Goal: Navigation & Orientation: Find specific page/section

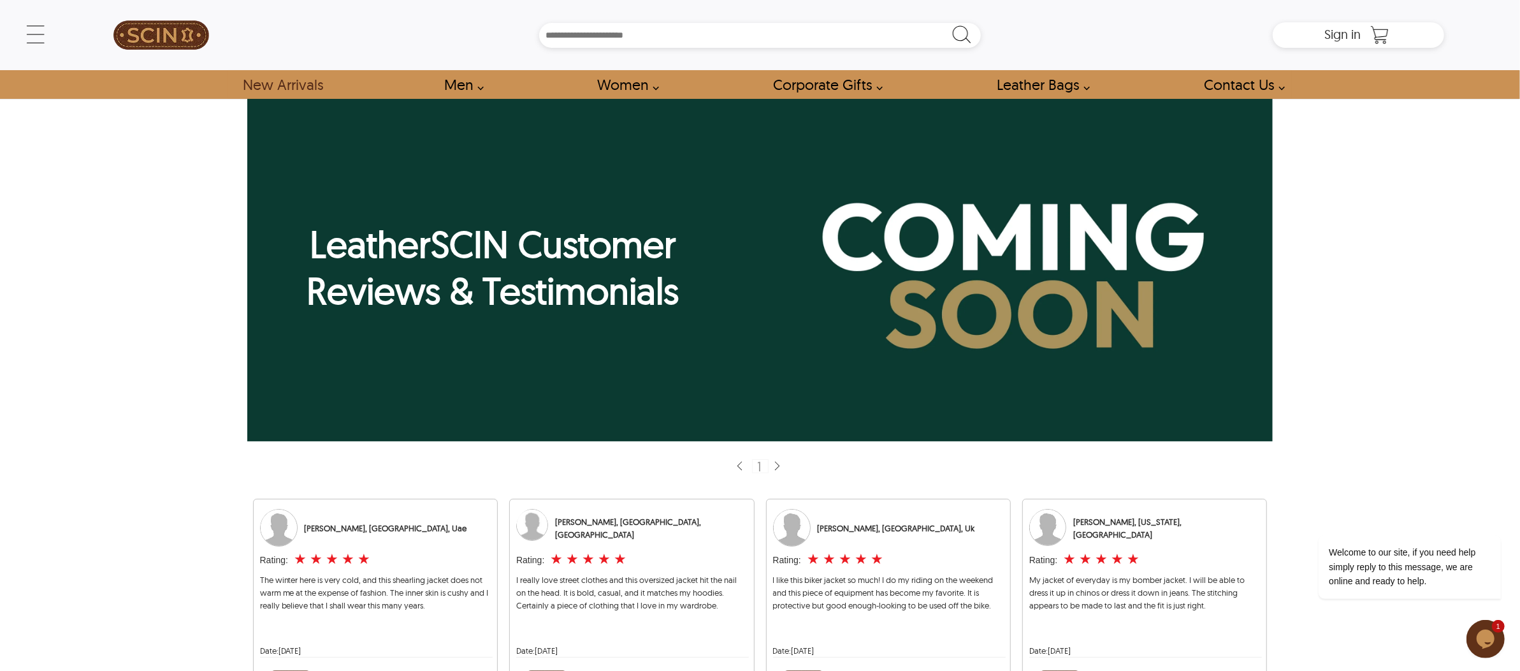
click at [189, 36] on img at bounding box center [161, 34] width 96 height 57
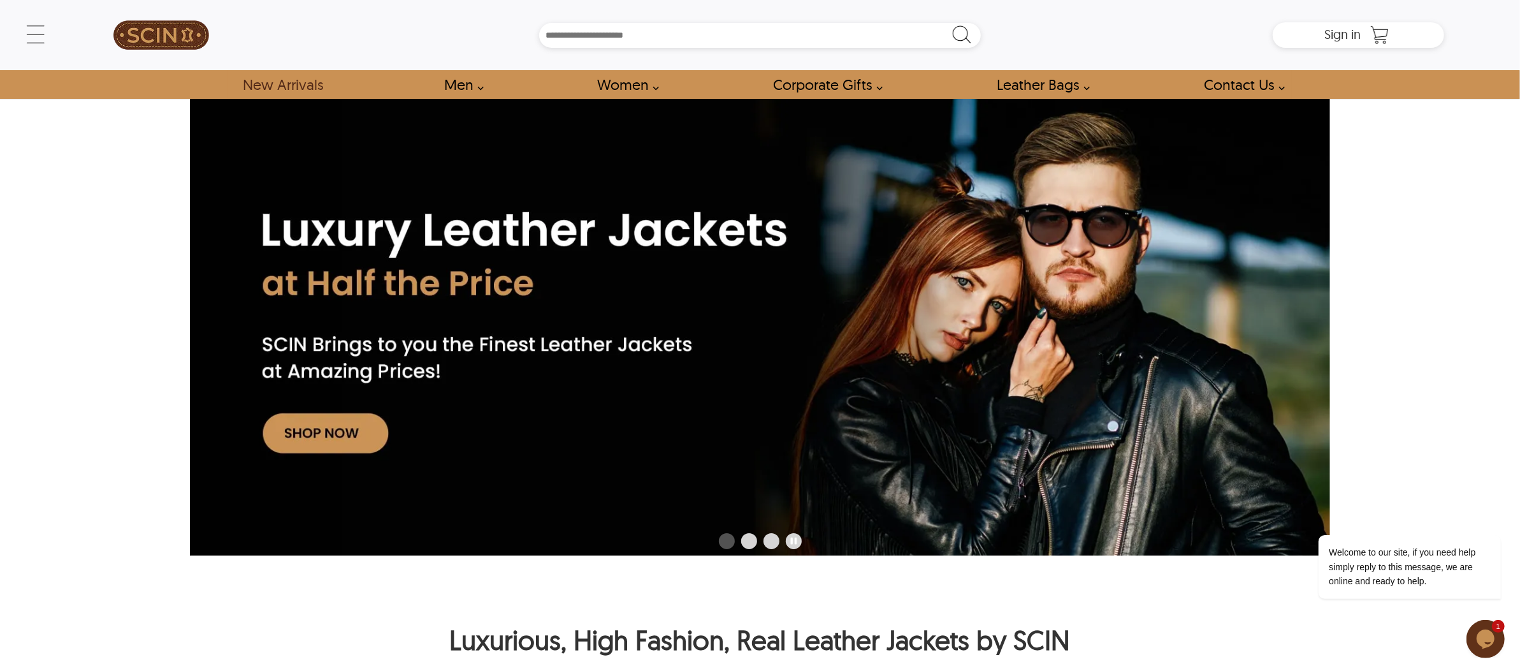
click at [289, 79] on link "New Arrivals" at bounding box center [282, 84] width 109 height 29
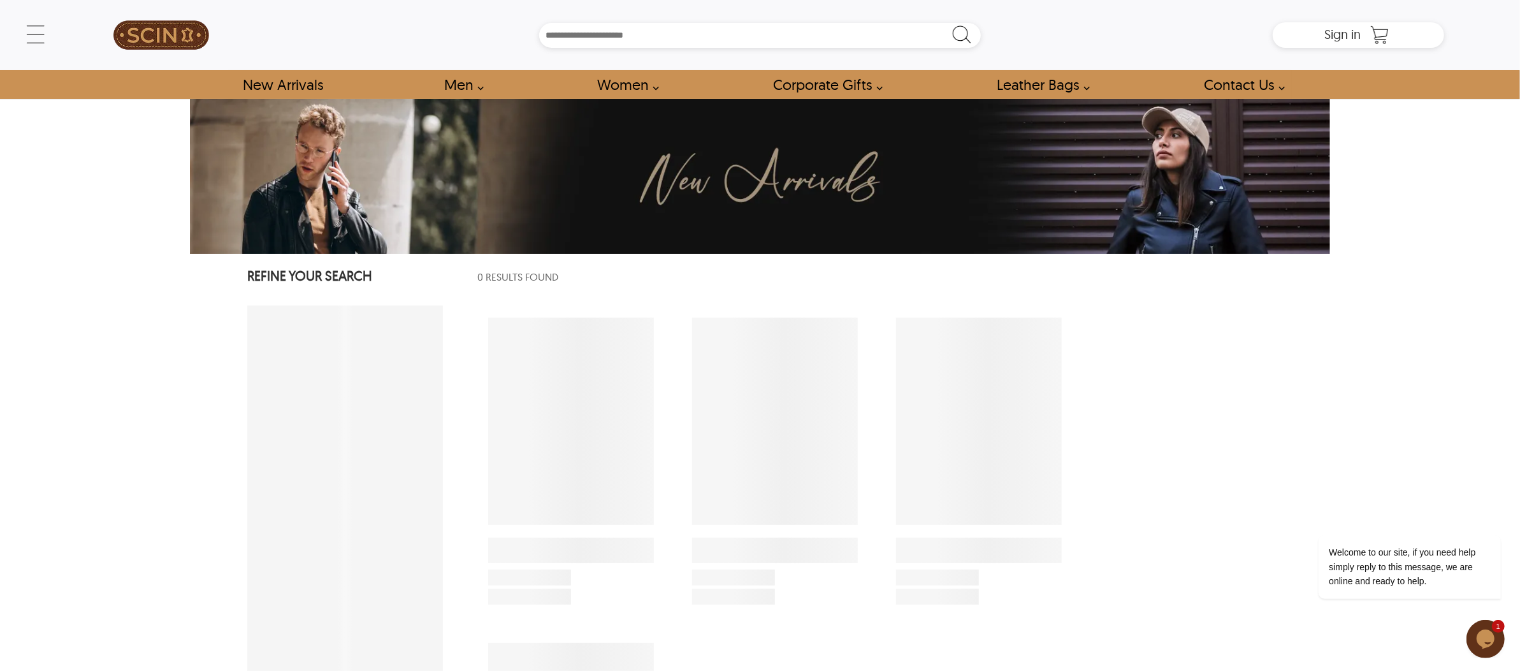
select select "********"
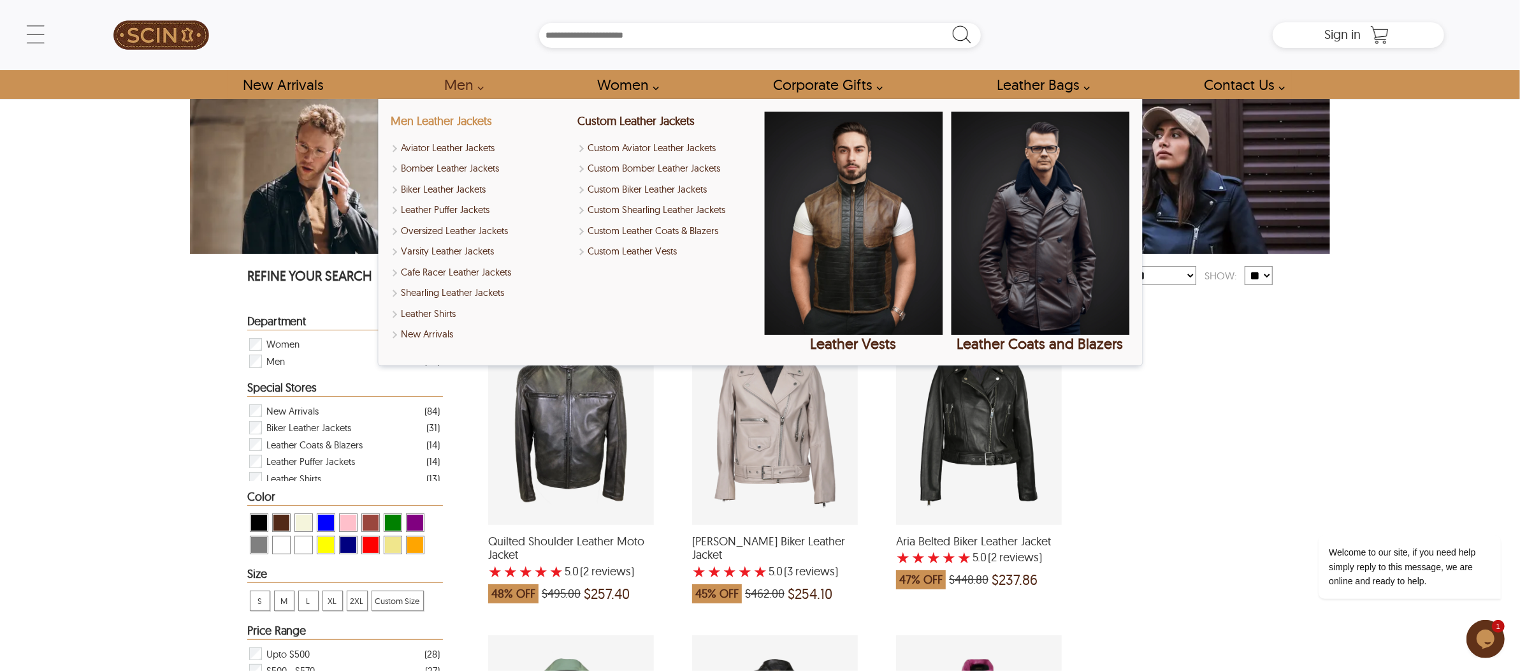
click at [449, 117] on link "Men Leather Jackets" at bounding box center [441, 120] width 101 height 15
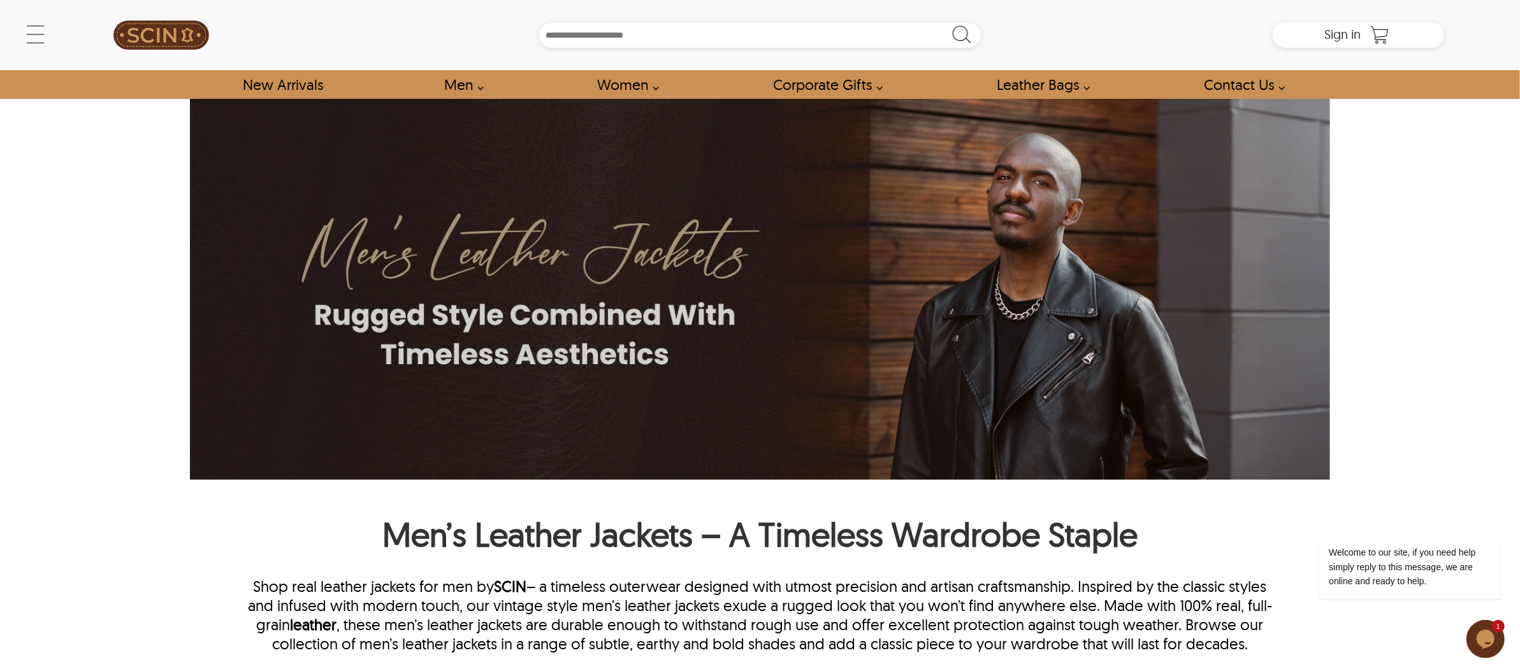
click at [1064, 34] on div "Search Box" at bounding box center [760, 35] width 1026 height 25
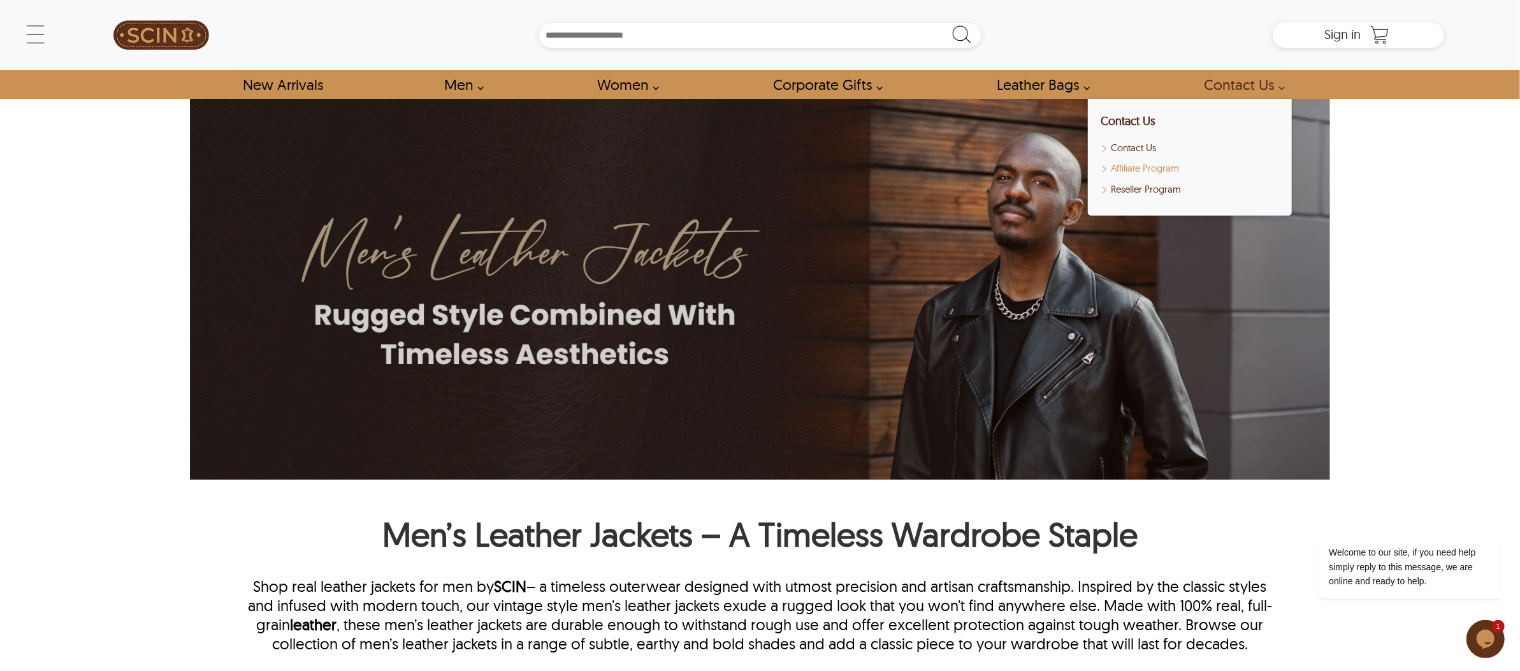
click at [1141, 163] on link "Affiliate Program" at bounding box center [1190, 168] width 178 height 15
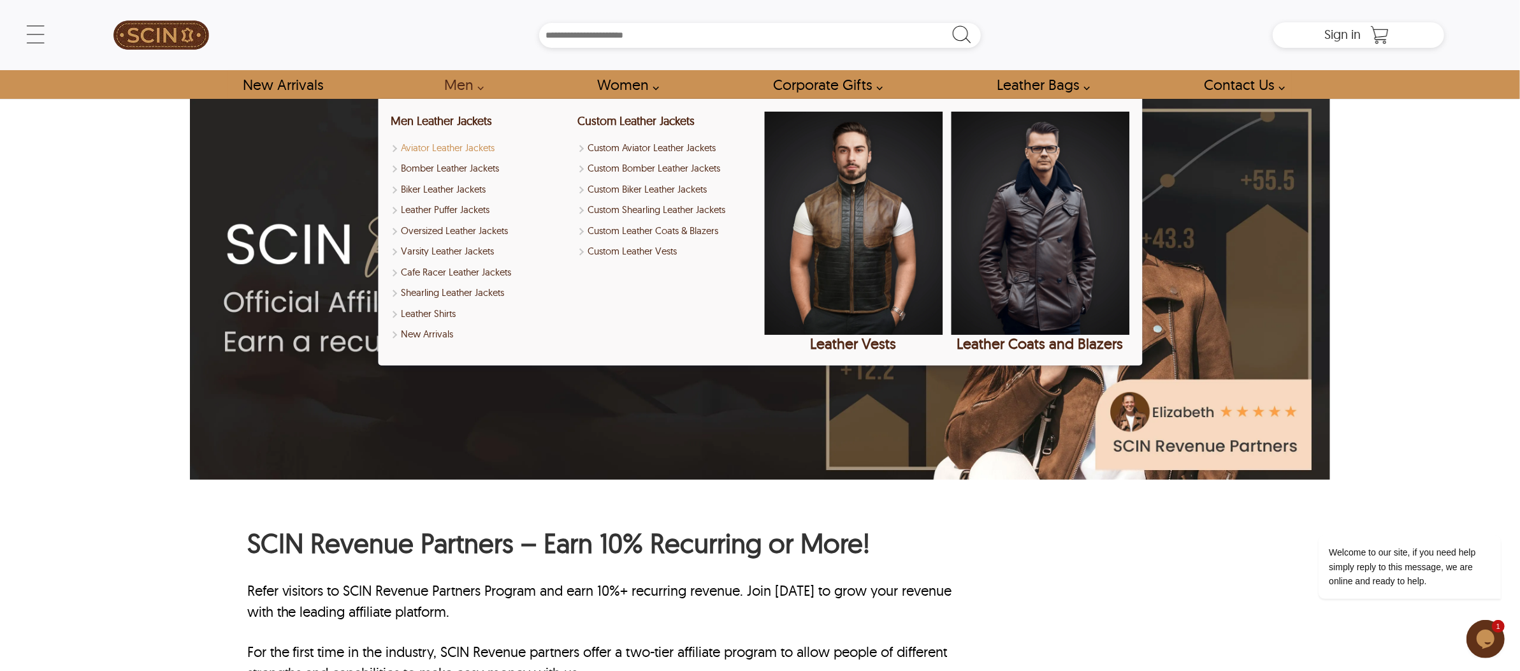
click at [457, 146] on link "Aviator Leather Jackets" at bounding box center [480, 148] width 178 height 15
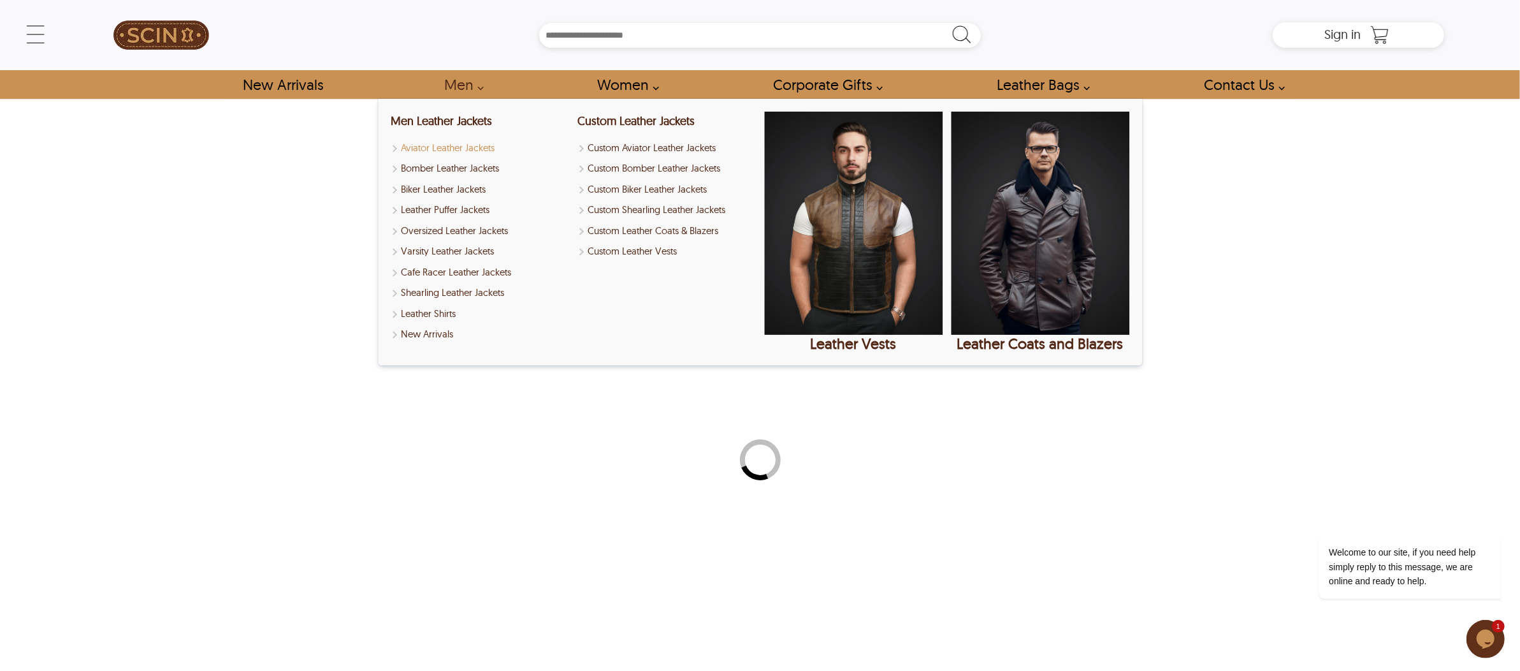
select select "********"
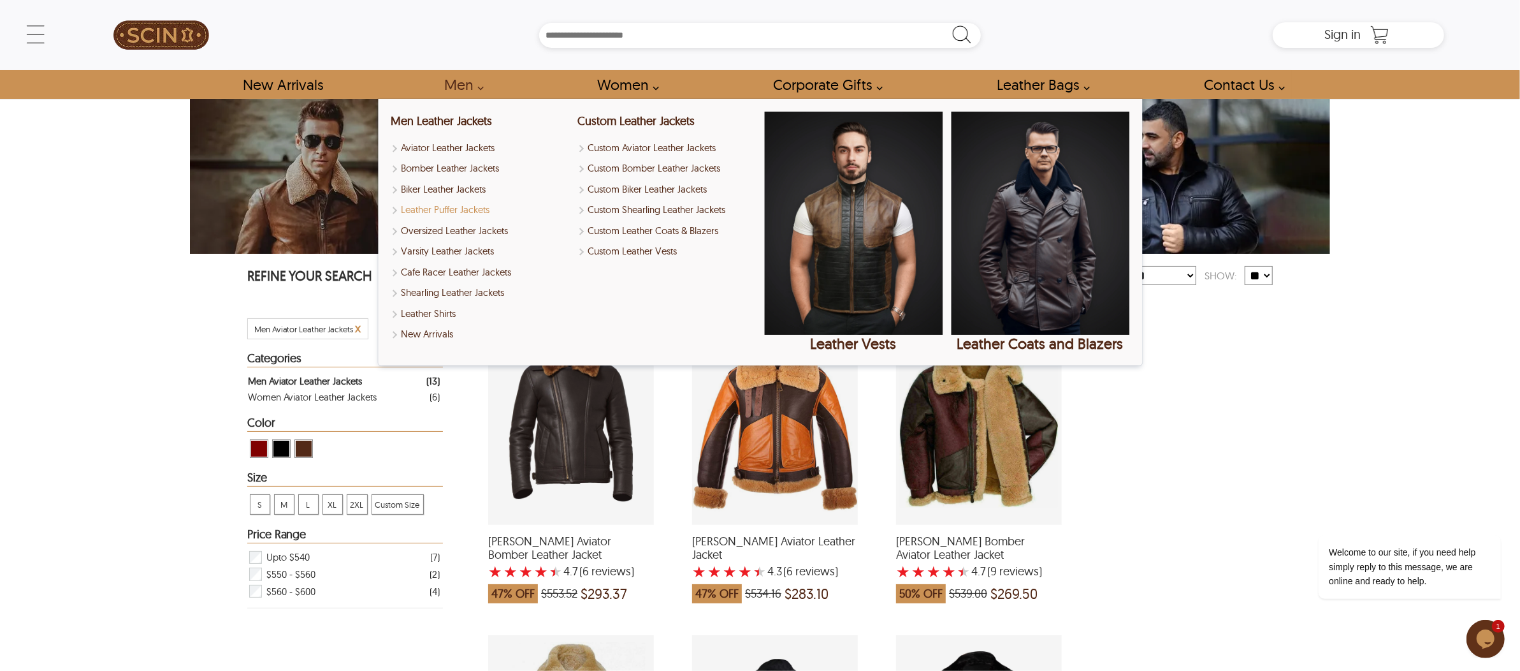
click at [445, 208] on link "Leather Puffer Jackets" at bounding box center [480, 210] width 178 height 15
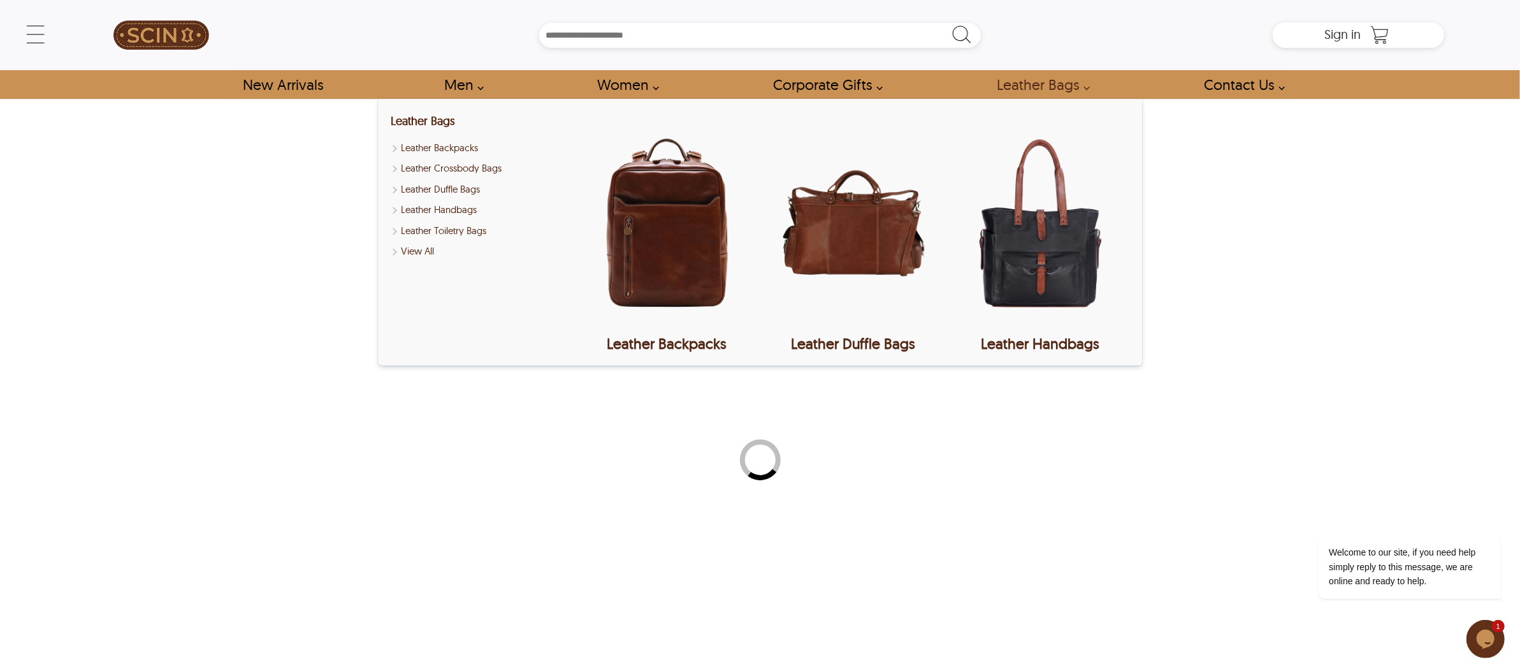
select select "********"
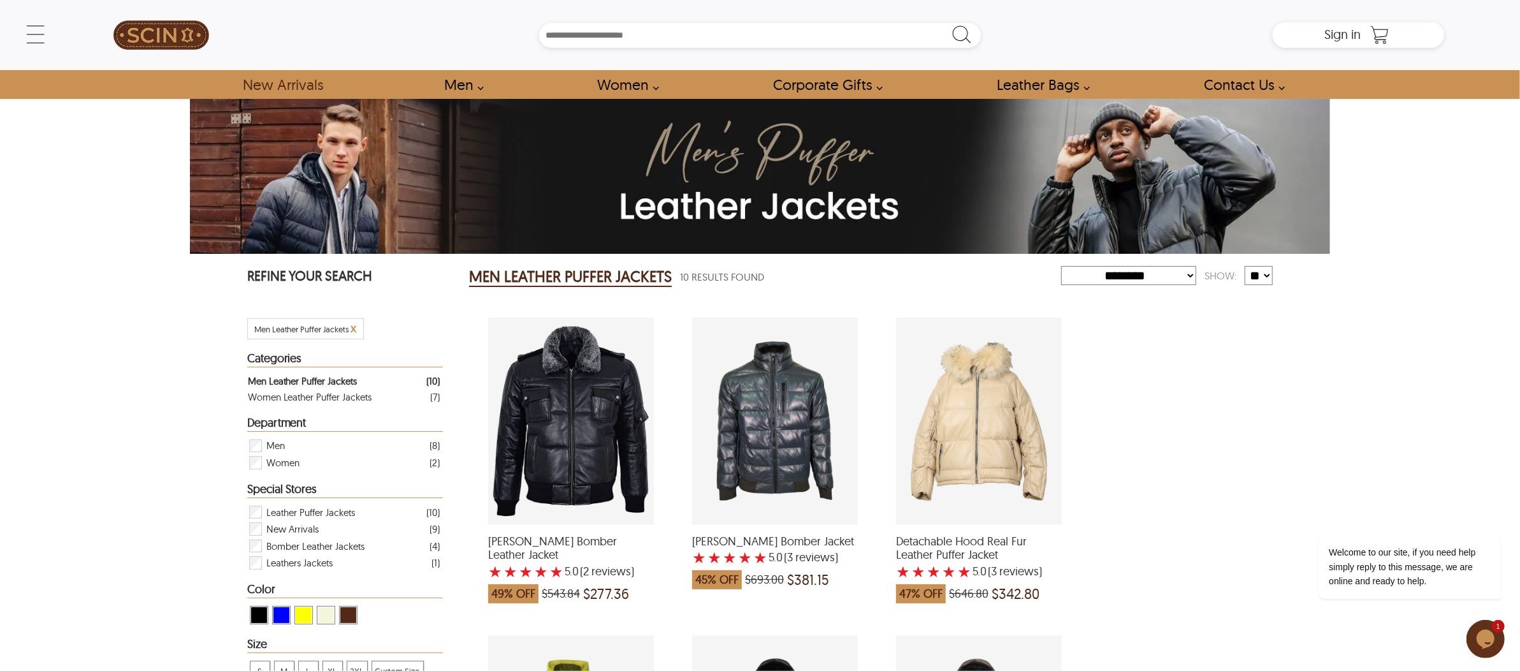
click at [182, 38] on img at bounding box center [161, 34] width 96 height 57
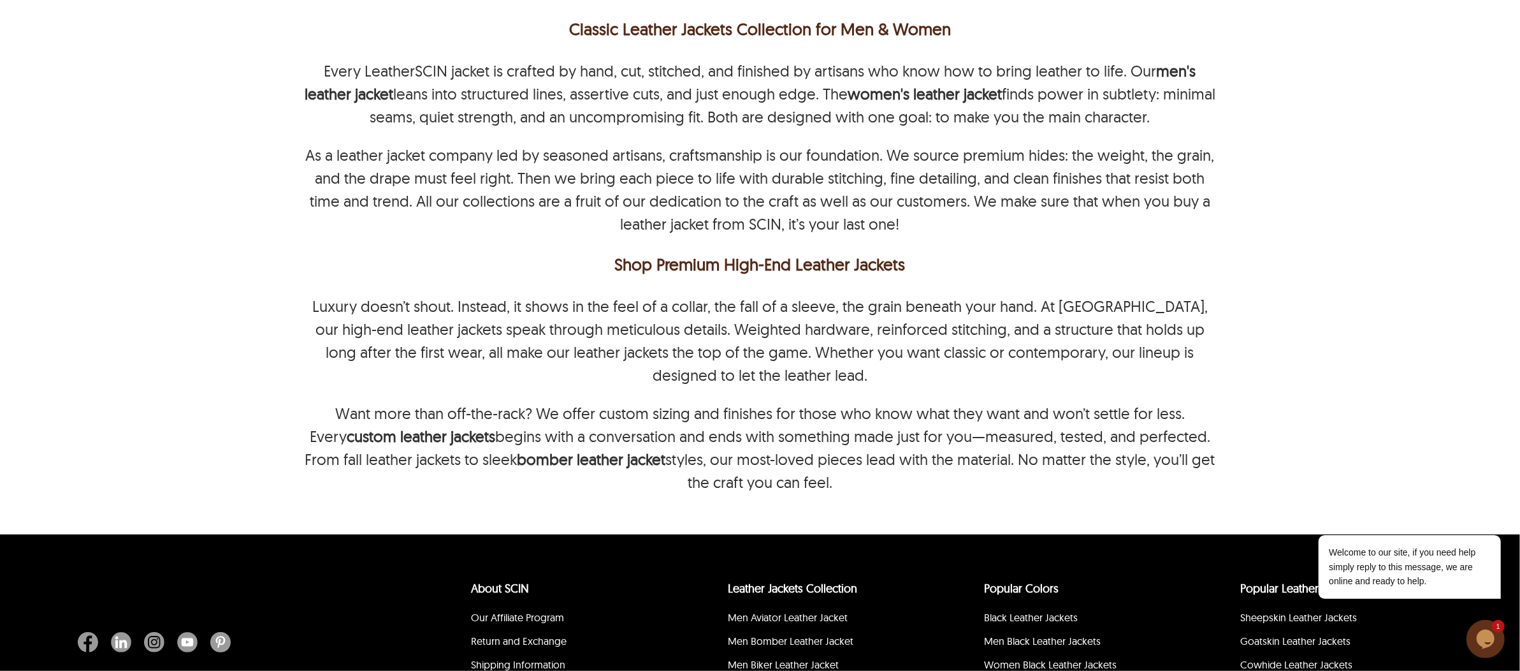
drag, startPoint x: 1525, startPoint y: 185, endPoint x: 8, endPoint y: 3, distance: 1528.0
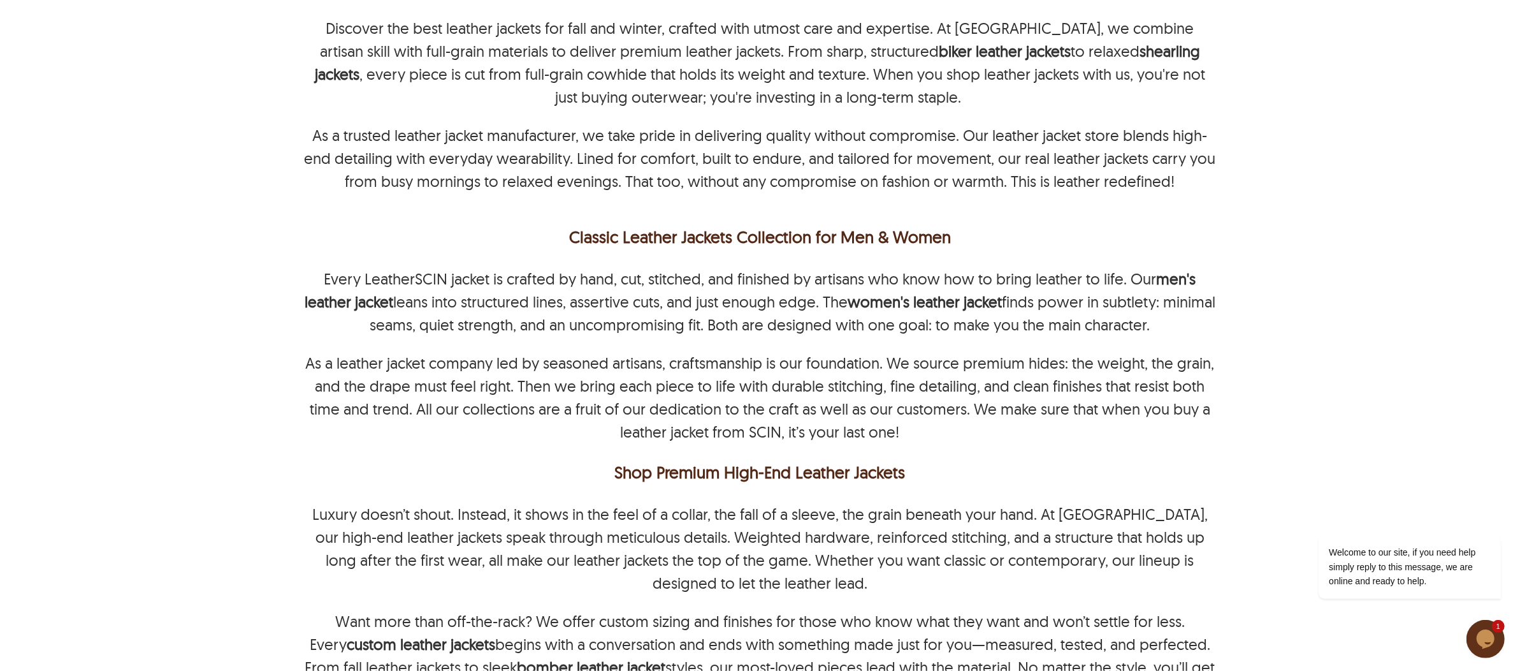
scroll to position [8389, 0]
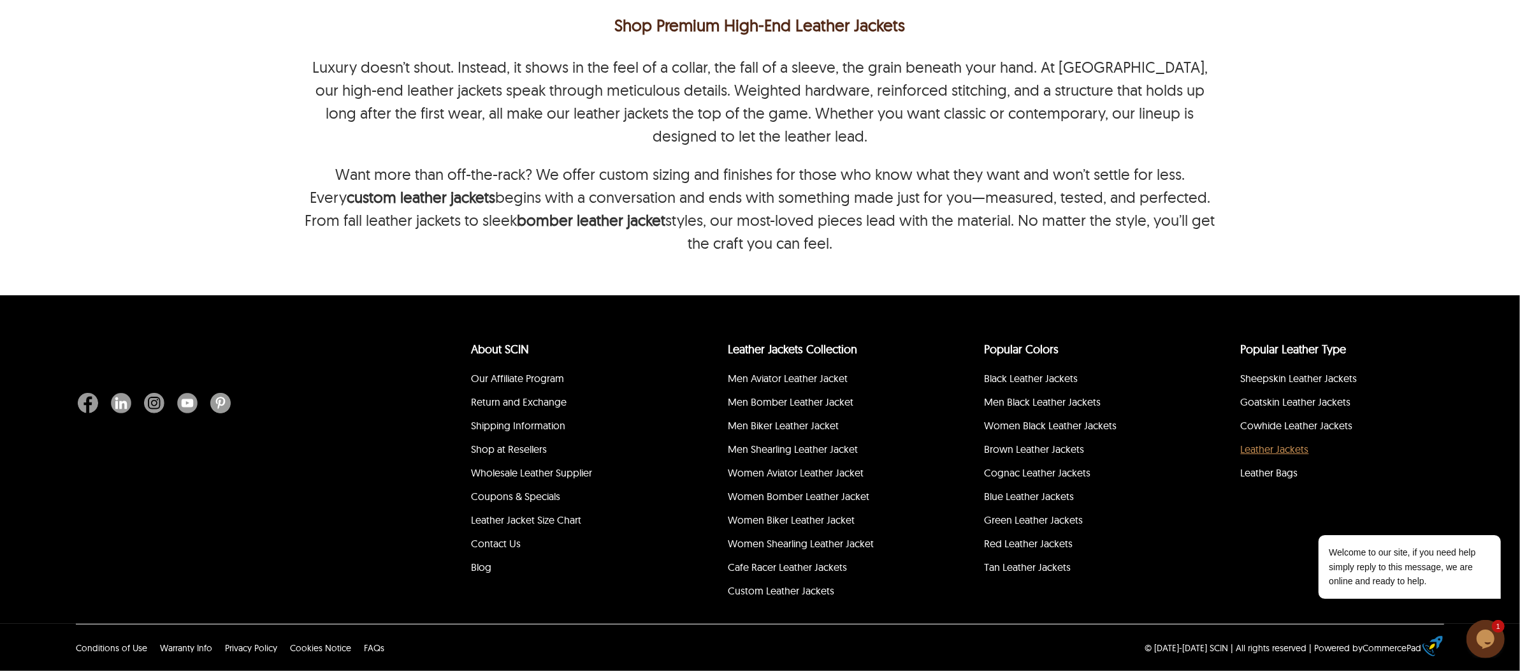
click at [1248, 451] on link "Leather Jackets" at bounding box center [1275, 448] width 68 height 13
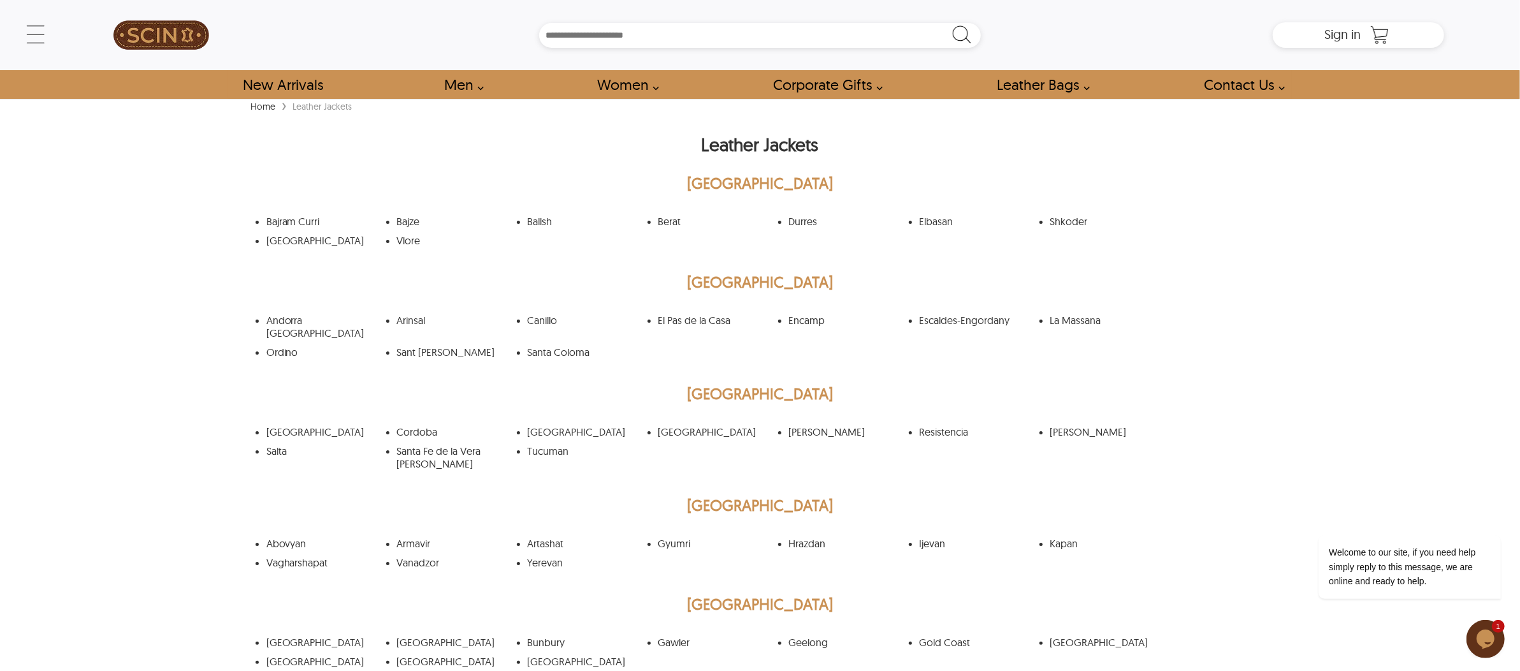
click at [543, 320] on link "Canillo" at bounding box center [543, 320] width 30 height 13
click at [439, 346] on link "Sant Julia de Loria" at bounding box center [446, 352] width 98 height 13
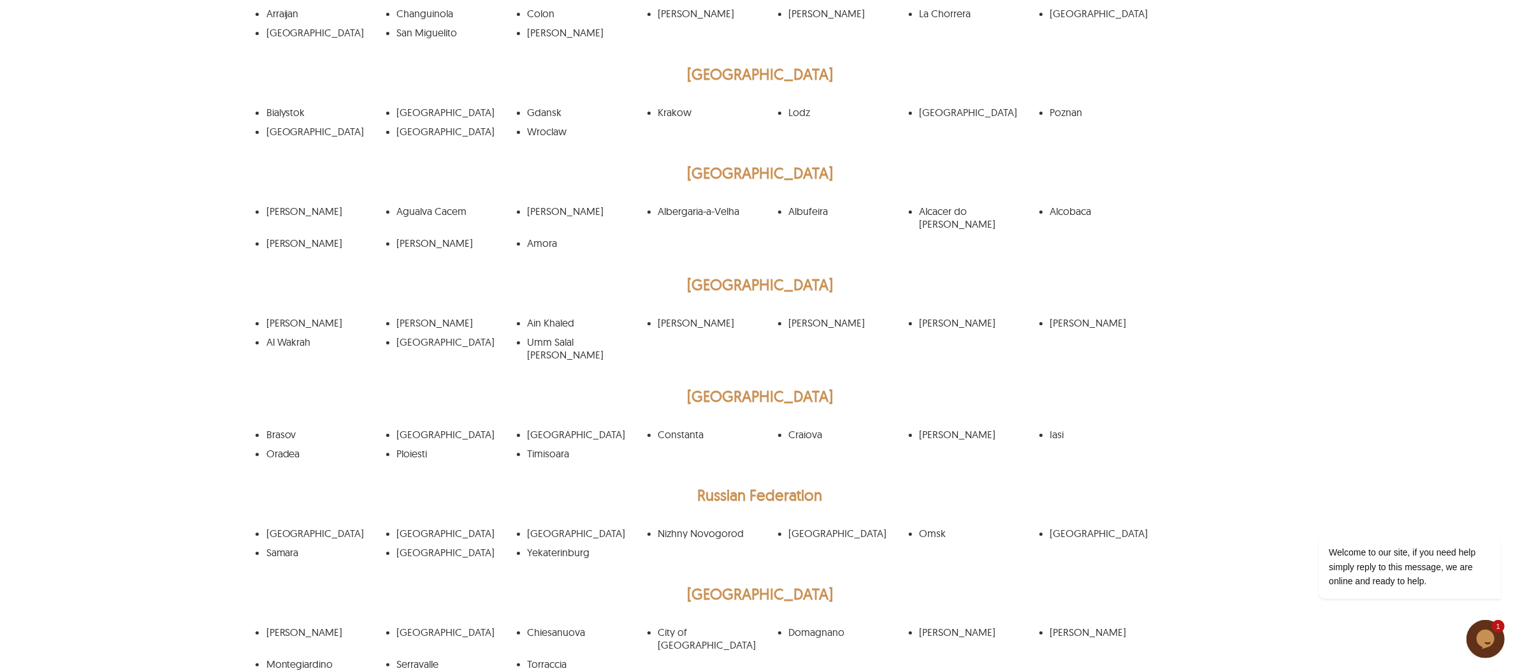
scroll to position [4165, 0]
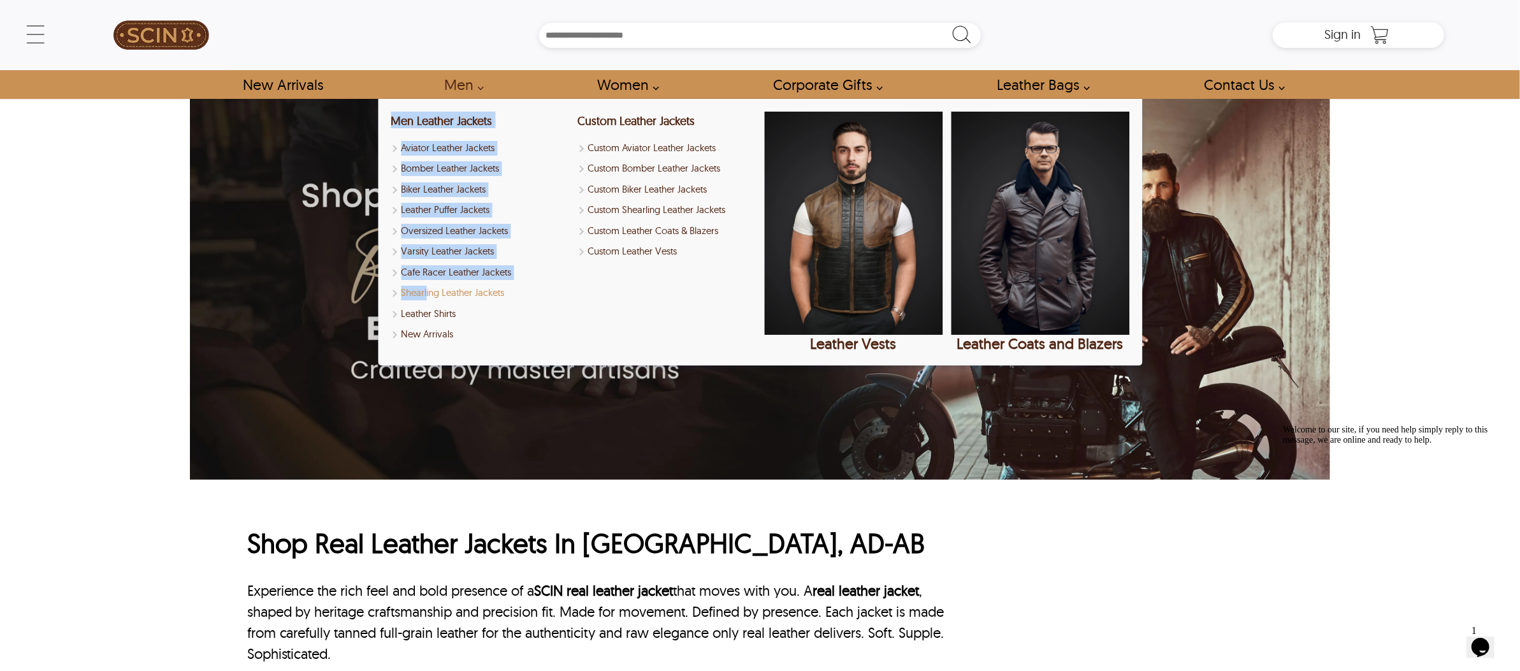
drag, startPoint x: 386, startPoint y: 295, endPoint x: 426, endPoint y: 291, distance: 41.0
click at [426, 291] on div "Men Leather Jackets Aviator Leather Jackets Bomber Leather Jackets Biker Leathe…" at bounding box center [760, 232] width 764 height 266
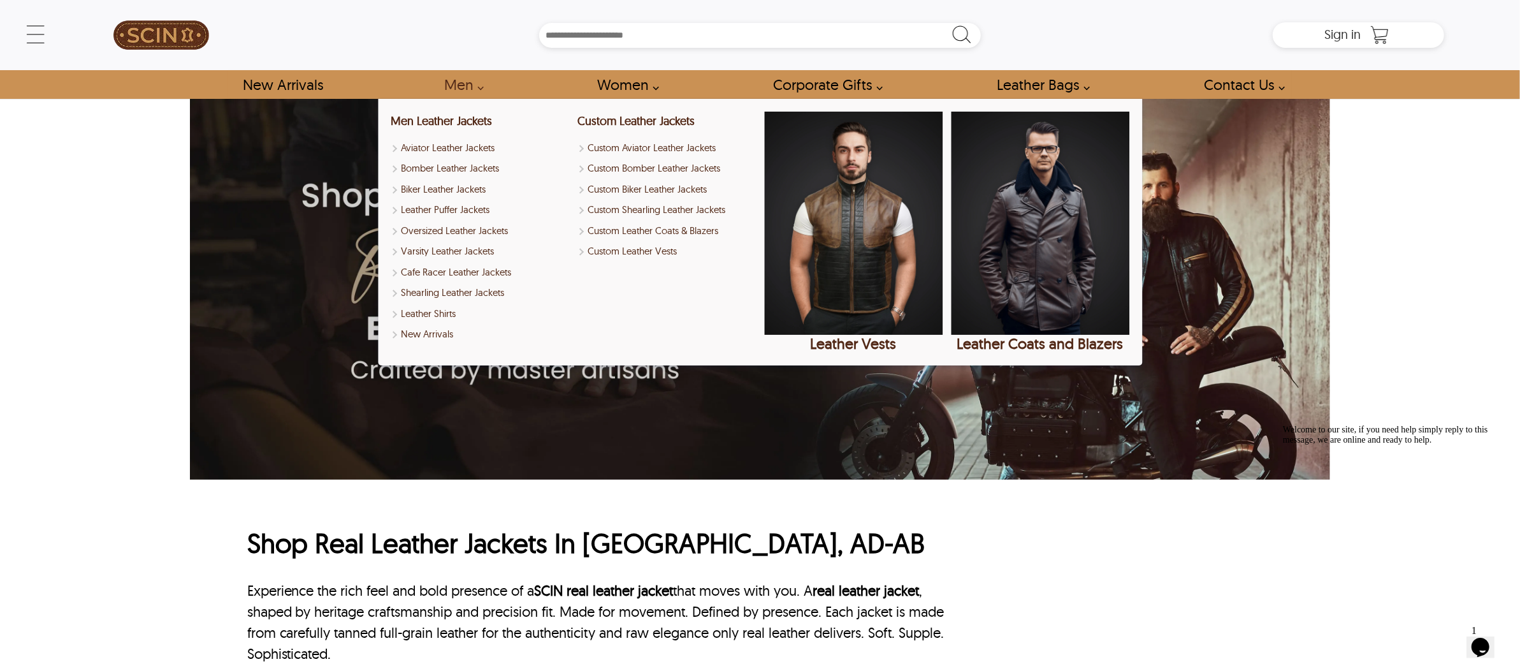
click at [534, 347] on div "Men Leather Jackets Aviator Leather Jackets Bomber Leather Jackets Biker Leathe…" at bounding box center [480, 232] width 178 height 241
drag, startPoint x: 564, startPoint y: 282, endPoint x: 398, endPoint y: 273, distance: 165.9
click at [398, 273] on div "Men Leather Jackets Aviator Leather Jackets Bomber Leather Jackets Biker Leathe…" at bounding box center [480, 232] width 178 height 241
copy link "Cafe Racer Leather Jackets"
click at [492, 212] on link "Leather Puffer Jackets" at bounding box center [480, 210] width 178 height 15
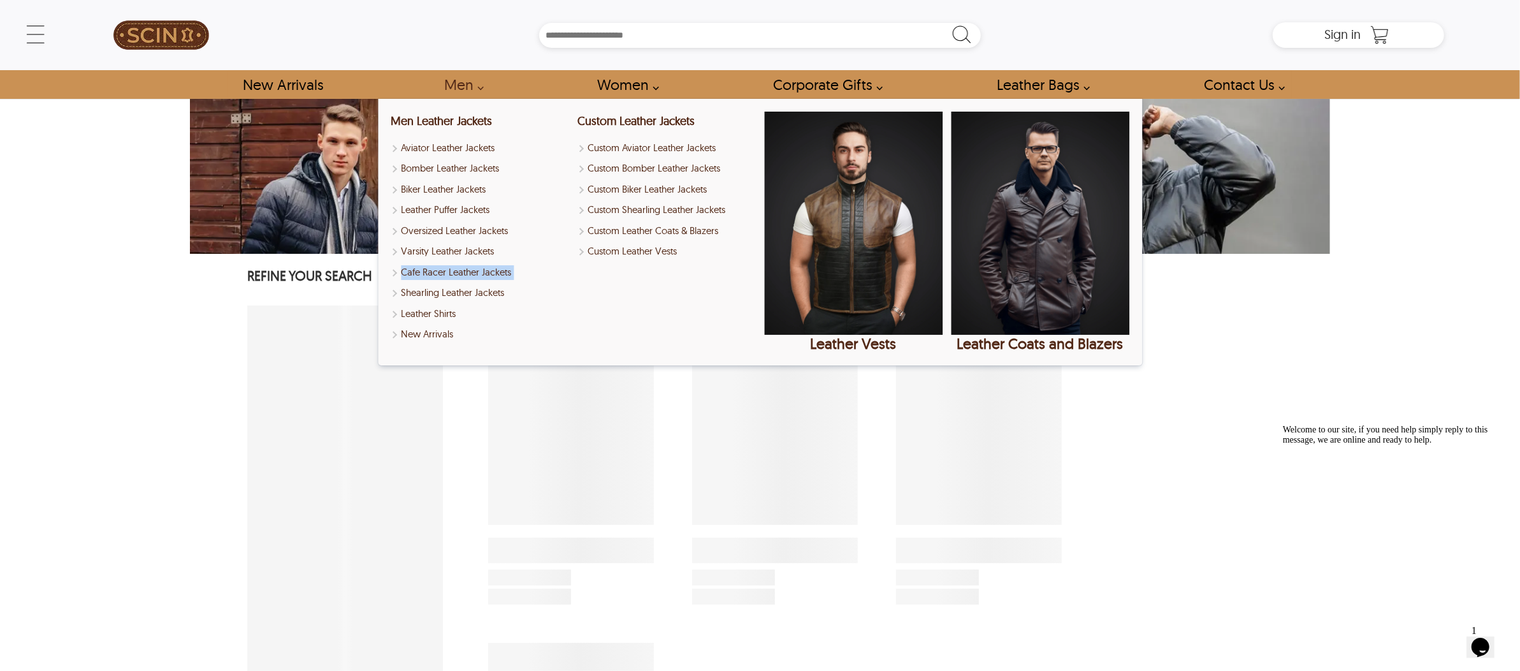
select select "********"
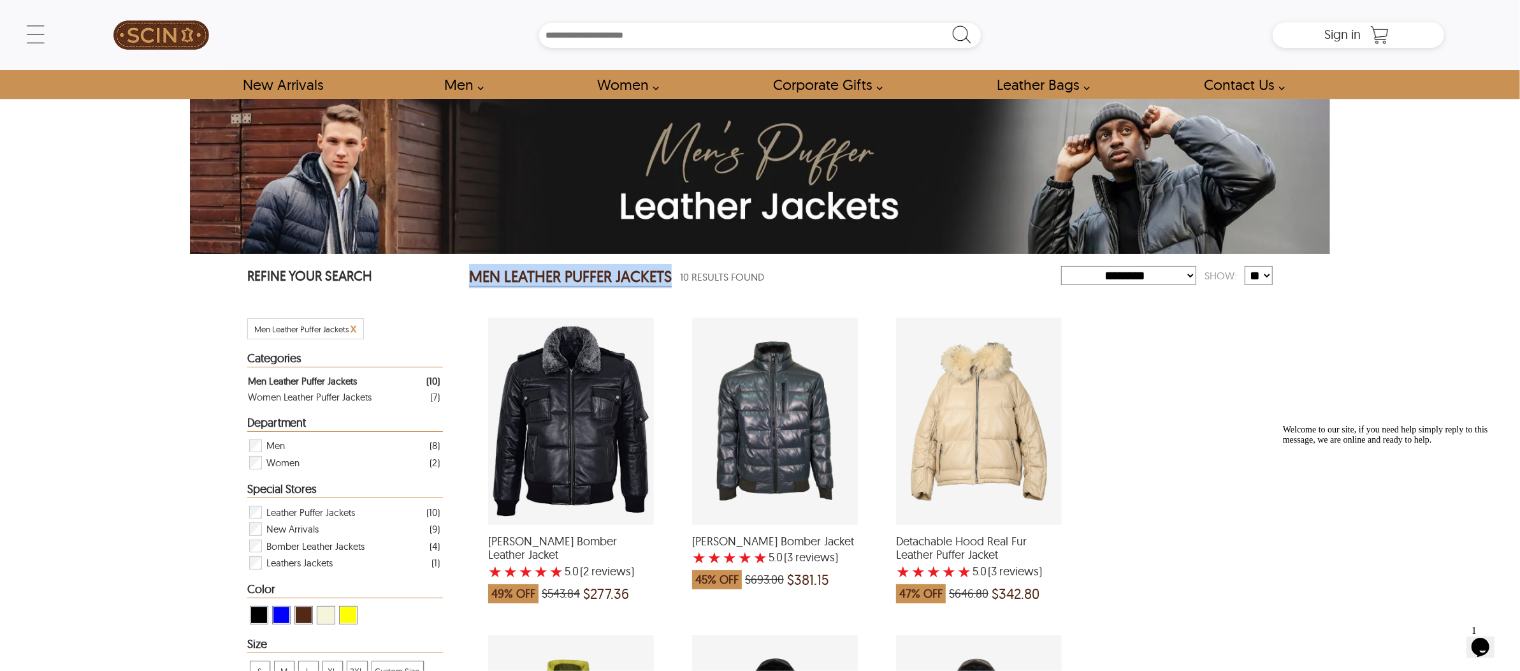
drag, startPoint x: 458, startPoint y: 277, endPoint x: 671, endPoint y: 279, distance: 213.6
copy h2 "MEN LEATHER PUFFER JACKETS"
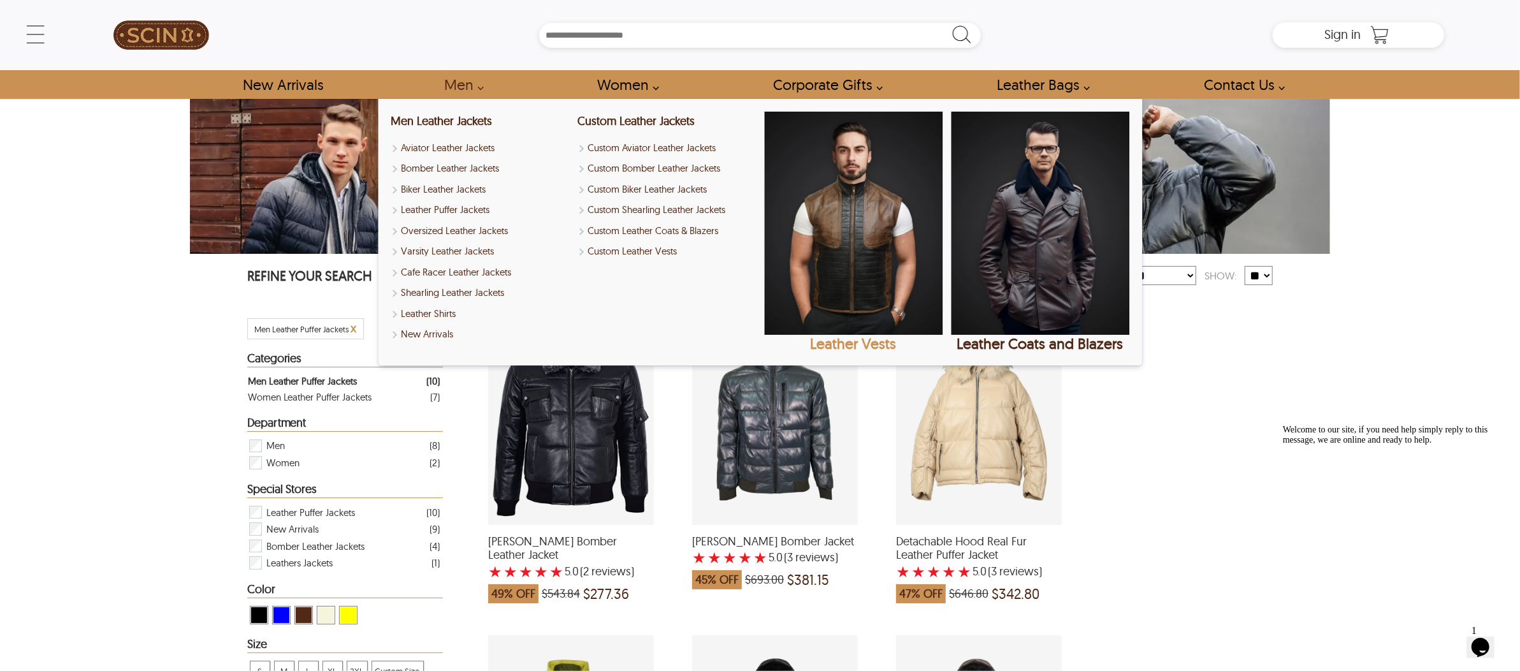
click at [809, 243] on img "Leather Vests" at bounding box center [853, 223] width 178 height 223
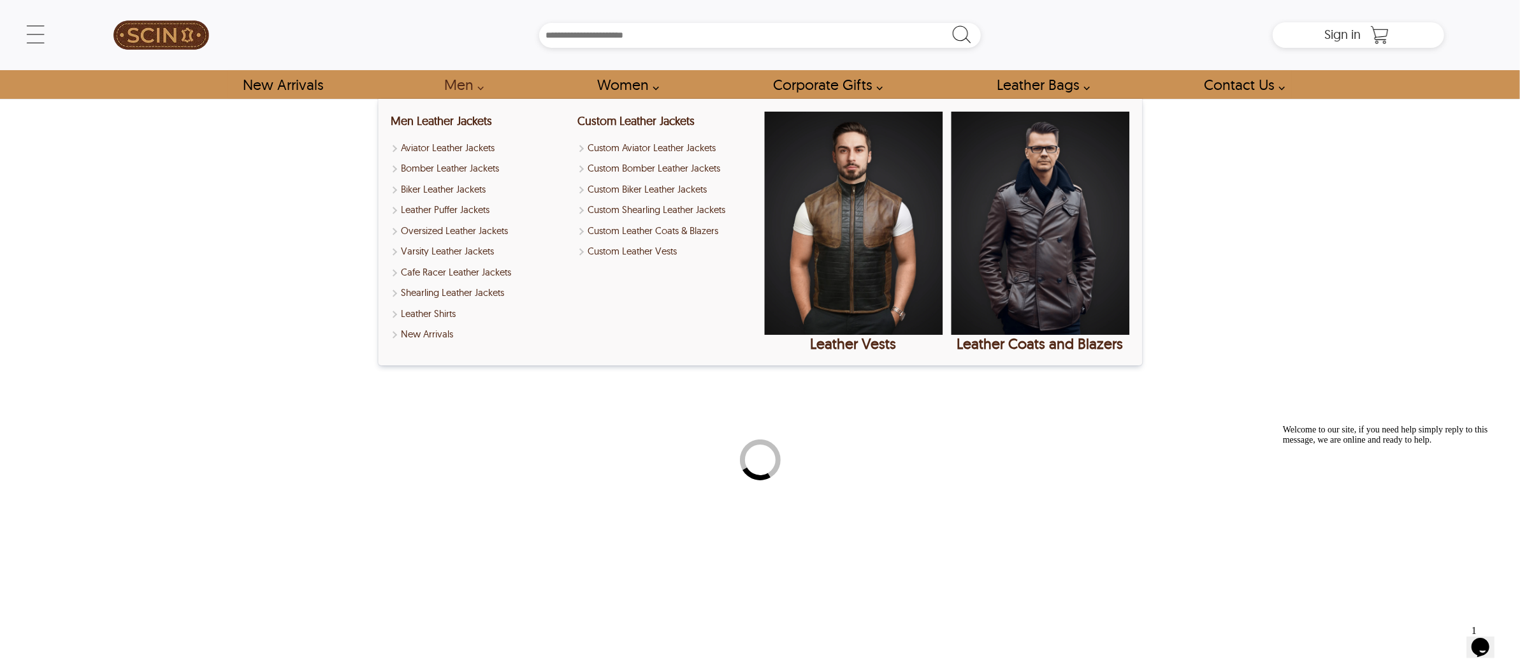
select select "********"
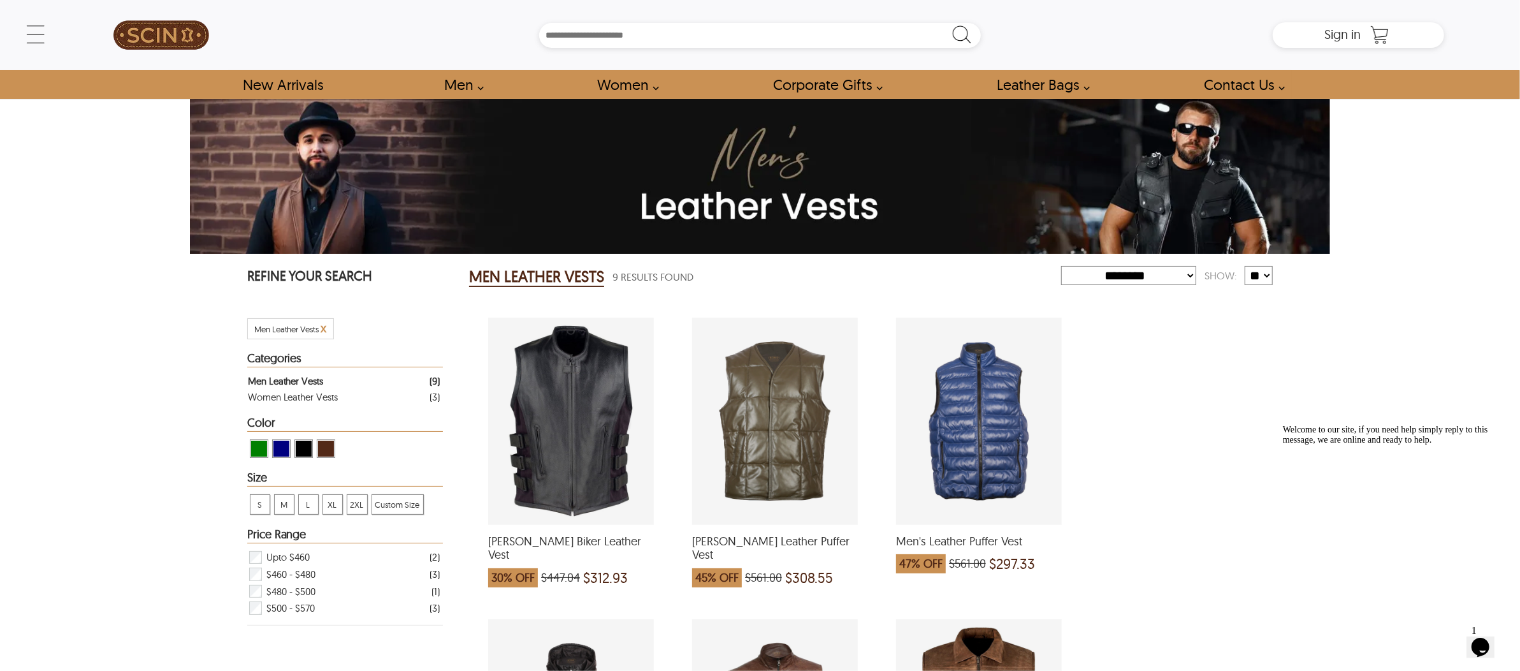
click at [543, 266] on h2 "MEN LEATHER VESTS" at bounding box center [536, 276] width 135 height 20
drag, startPoint x: 468, startPoint y: 272, endPoint x: 604, endPoint y: 282, distance: 136.8
copy h2 "MEN LEATHER VESTS"
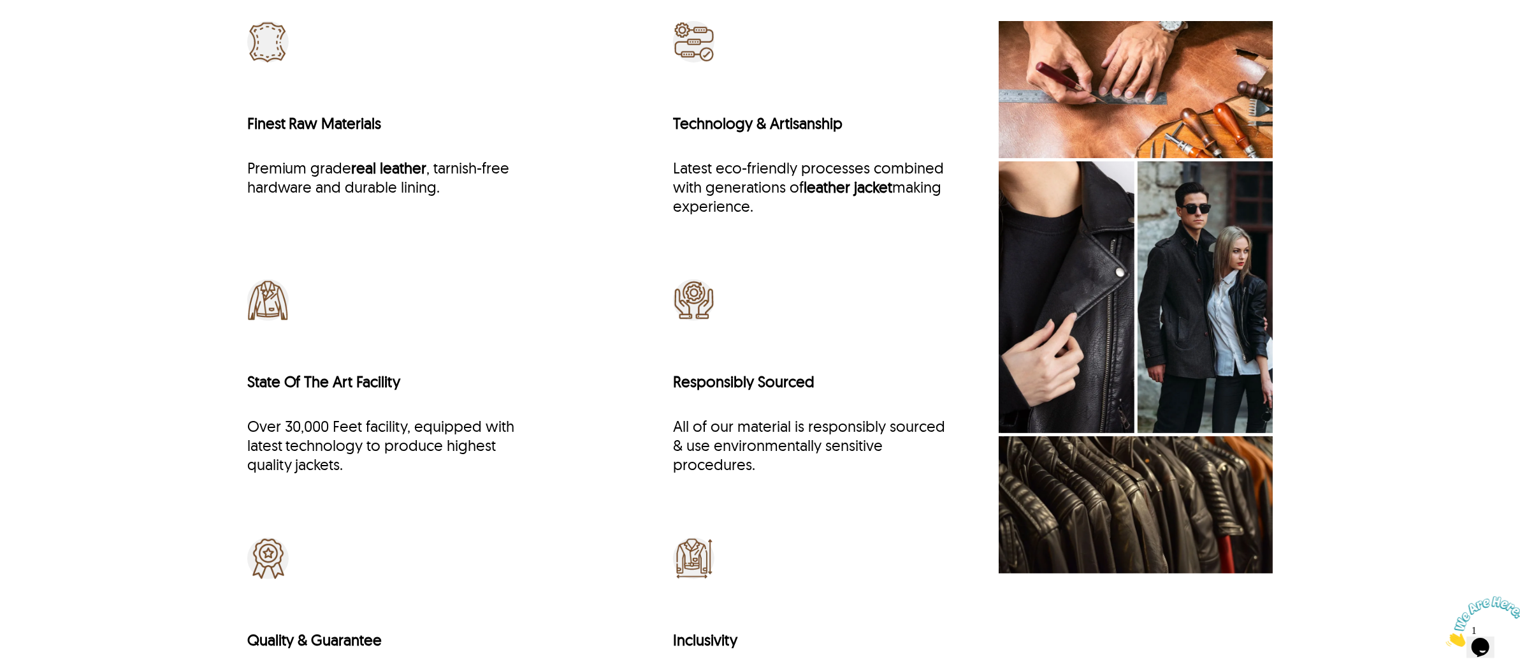
scroll to position [5376, 0]
